Goal: Use online tool/utility: Utilize a website feature to perform a specific function

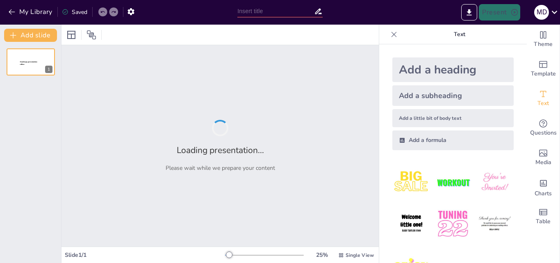
type input "1.2 [MEDICAL_DATA] HUMANOS"
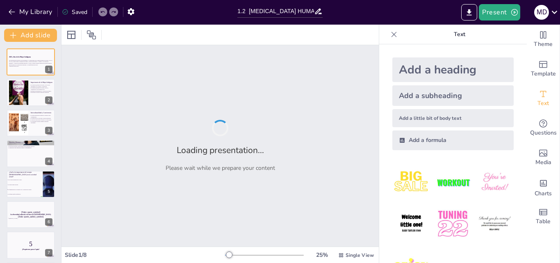
checkbox input "true"
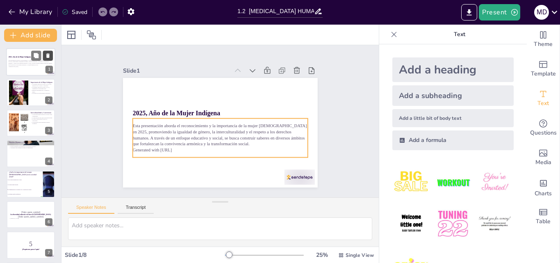
checkbox input "true"
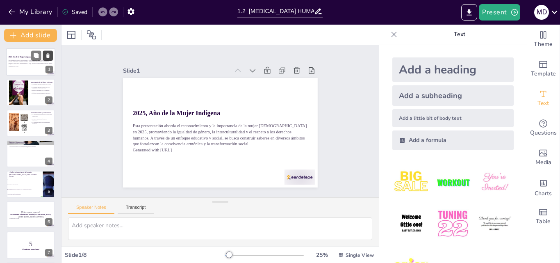
click at [50, 57] on icon at bounding box center [48, 56] width 6 height 6
type textarea "Lor ipsumdo sitametco adipiscing el seddo eiusmod te in utlaboreetdo ma ali eni…"
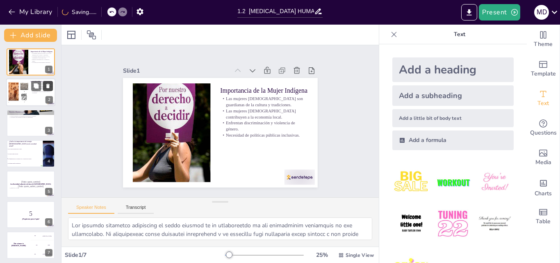
checkbox input "true"
click at [43, 87] on button at bounding box center [48, 86] width 10 height 10
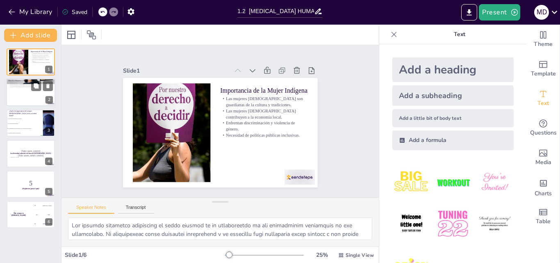
checkbox input "true"
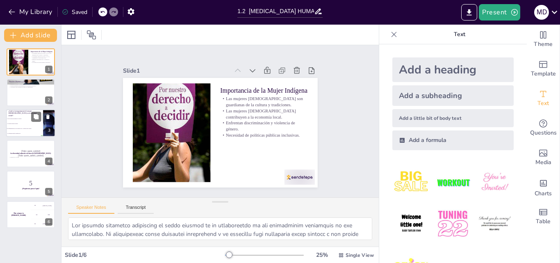
checkbox input "true"
click at [37, 127] on li "Son fundamentales en la economía local y la preservación cultural." at bounding box center [24, 128] width 37 height 5
type textarea "La respuesta correcta es la opción 3. Las mujeres [DEMOGRAPHIC_DATA] son fundam…"
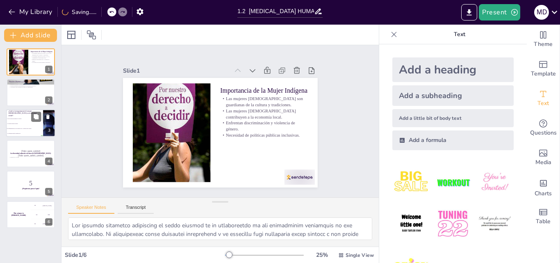
checkbox input "true"
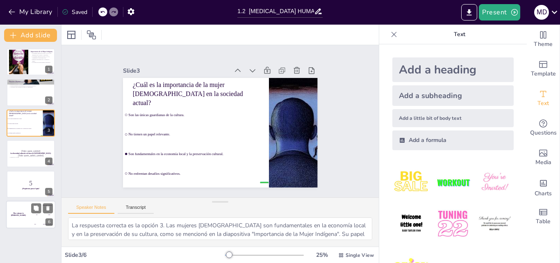
checkbox input "true"
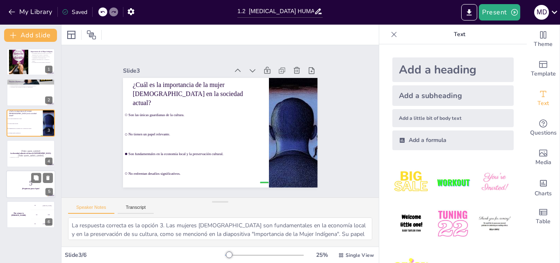
checkbox input "true"
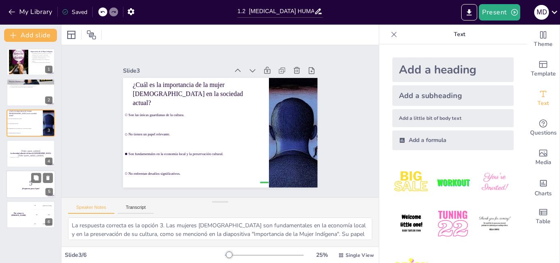
click at [29, 189] on strong "¡Prepárense para el quiz!" at bounding box center [31, 188] width 18 height 2
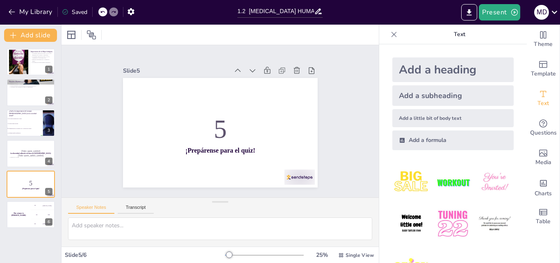
checkbox input "true"
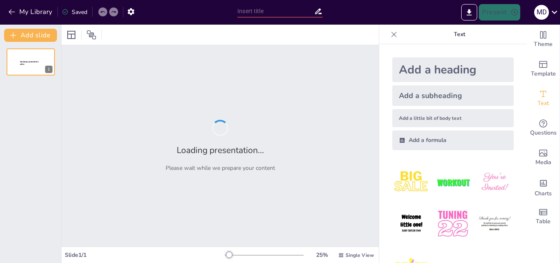
type input "1.2 [MEDICAL_DATA] HUMANOS"
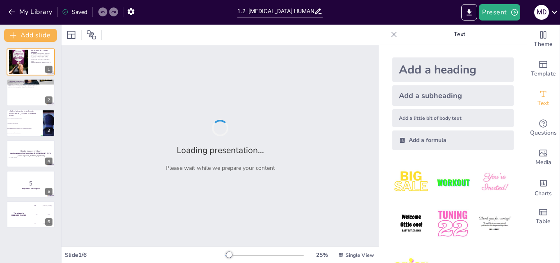
checkbox input "true"
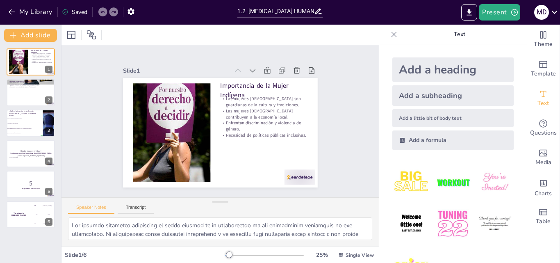
scroll to position [31, 0]
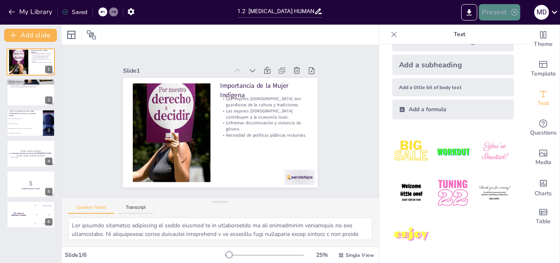
click at [498, 11] on button "Present" at bounding box center [499, 12] width 41 height 16
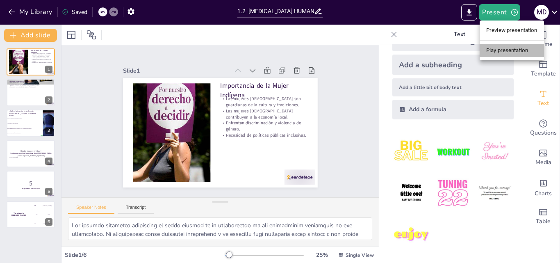
click at [514, 50] on li "Play presentation" at bounding box center [512, 50] width 64 height 13
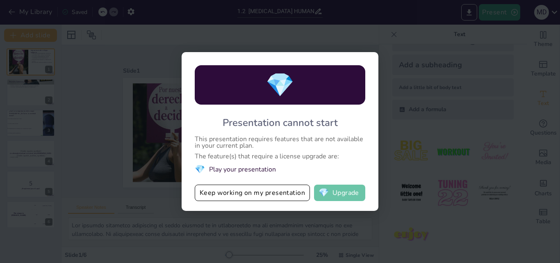
click at [316, 188] on button "💎 Upgrade" at bounding box center [339, 193] width 51 height 16
checkbox input "true"
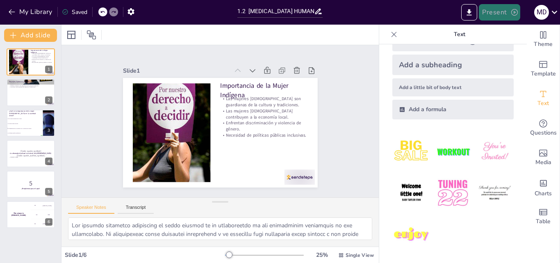
click at [489, 14] on button "Present" at bounding box center [499, 12] width 41 height 16
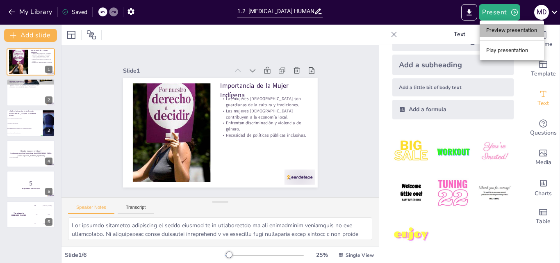
click at [507, 28] on li "Preview presentation" at bounding box center [512, 30] width 64 height 13
